Goal: Task Accomplishment & Management: Manage account settings

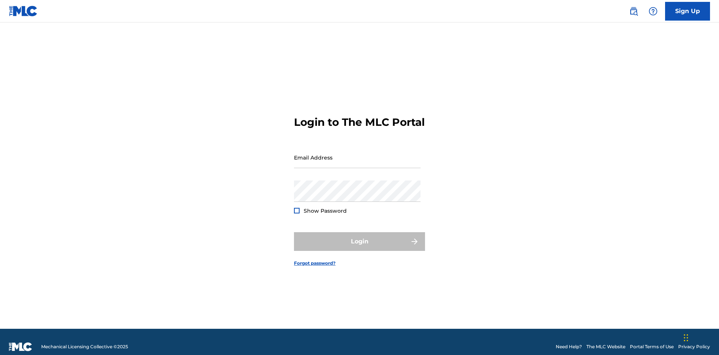
scroll to position [10, 0]
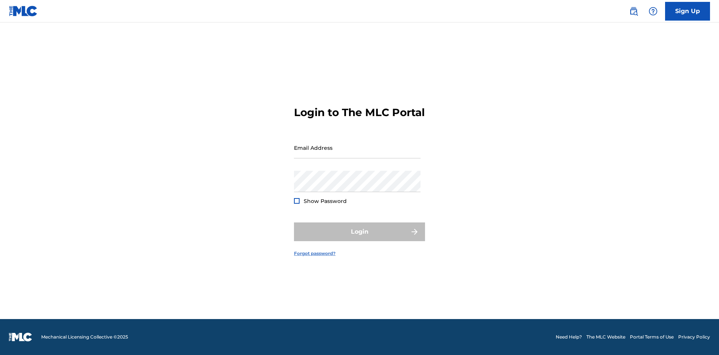
click at [315, 257] on link "Forgot password?" at bounding box center [315, 253] width 42 height 7
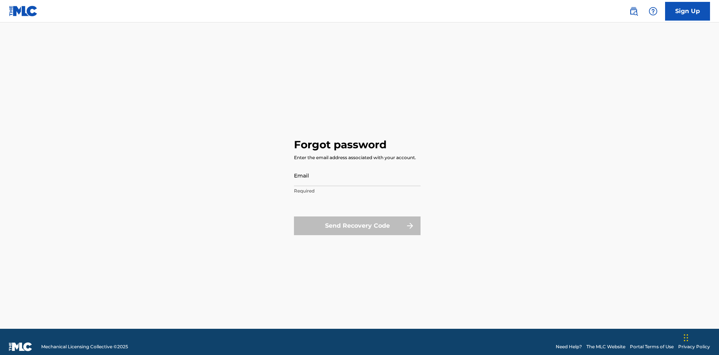
scroll to position [10, 0]
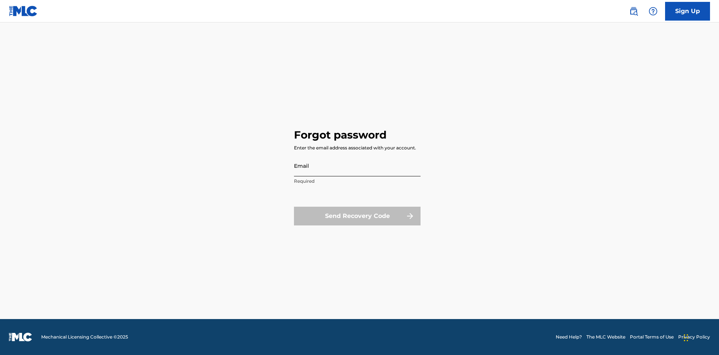
click at [357, 165] on input "Email" at bounding box center [357, 165] width 127 height 21
type input "66375179-3ffc-4914-b887-3987c3007b8a@mailslurp.net"
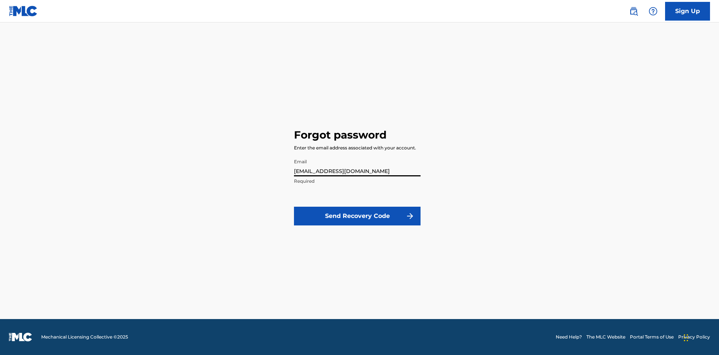
scroll to position [0, 19]
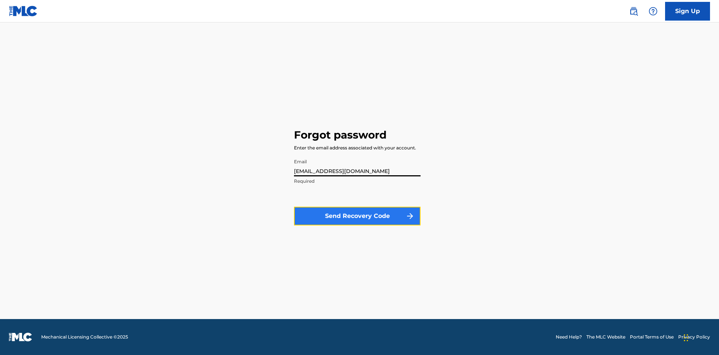
click at [357, 216] on button "Send Recovery Code" at bounding box center [357, 216] width 127 height 19
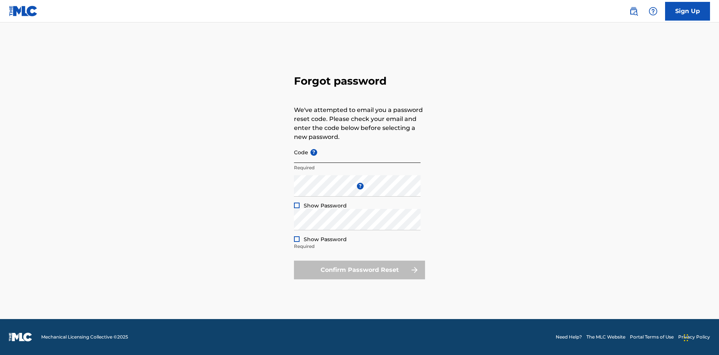
click at [357, 152] on input "Code ?" at bounding box center [357, 152] width 127 height 21
type input "FP_b0883e8aee937797236a38799f53"
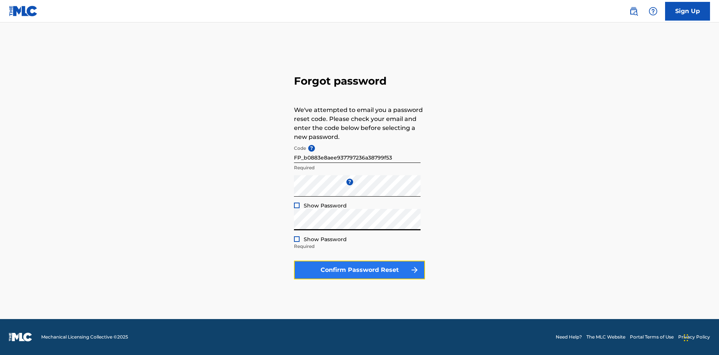
click at [359, 270] on button "Confirm Password Reset" at bounding box center [359, 270] width 131 height 19
